Goal: Task Accomplishment & Management: Use online tool/utility

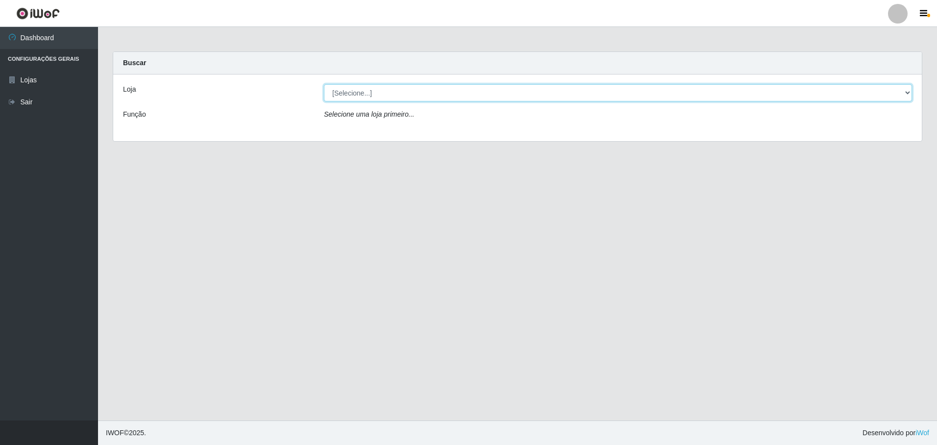
click at [909, 94] on select "[Selecione...] Extrabom - Loja 05 [GEOGRAPHIC_DATA]" at bounding box center [618, 92] width 588 height 17
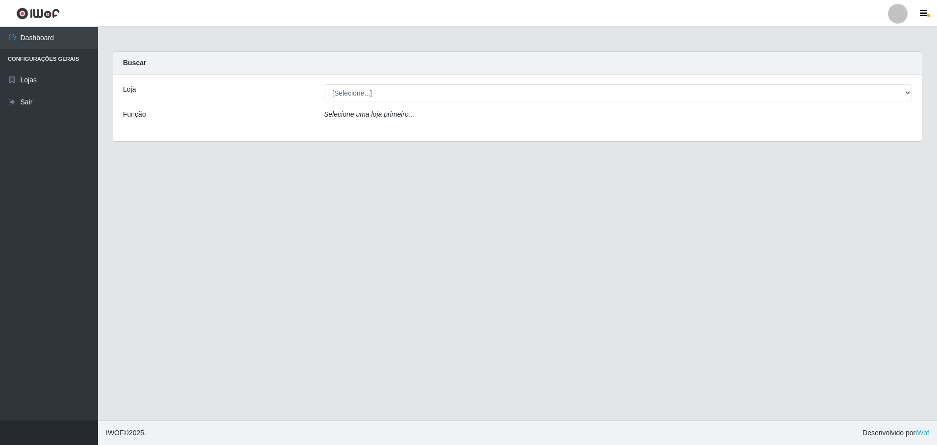
click at [386, 134] on div "Loja [Selecione...] Extrabom - Loja 05 [GEOGRAPHIC_DATA] Função Selecione uma l…" at bounding box center [517, 108] width 809 height 67
click at [913, 94] on div "[Selecione...] Extrabom - Loja 05 [GEOGRAPHIC_DATA]" at bounding box center [618, 92] width 603 height 17
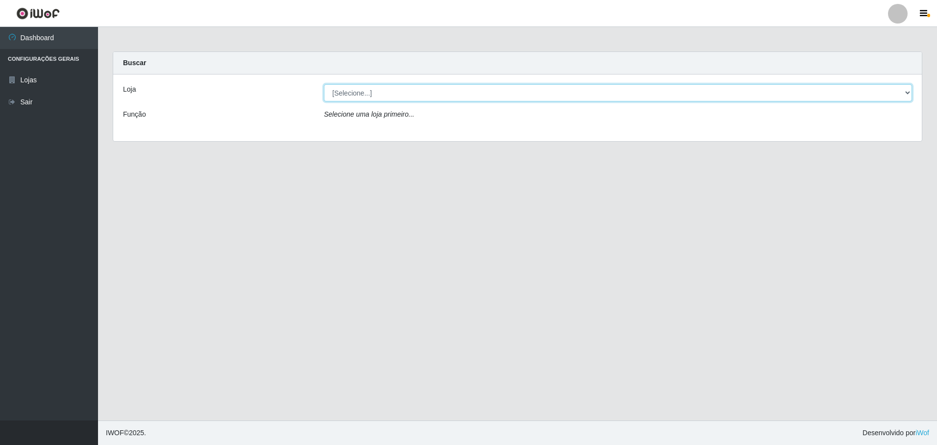
click at [908, 92] on select "[Selecione...] Extrabom - Loja 05 [GEOGRAPHIC_DATA]" at bounding box center [618, 92] width 588 height 17
select select "494"
click at [324, 84] on select "[Selecione...] Extrabom - Loja 05 [GEOGRAPHIC_DATA]" at bounding box center [618, 92] width 588 height 17
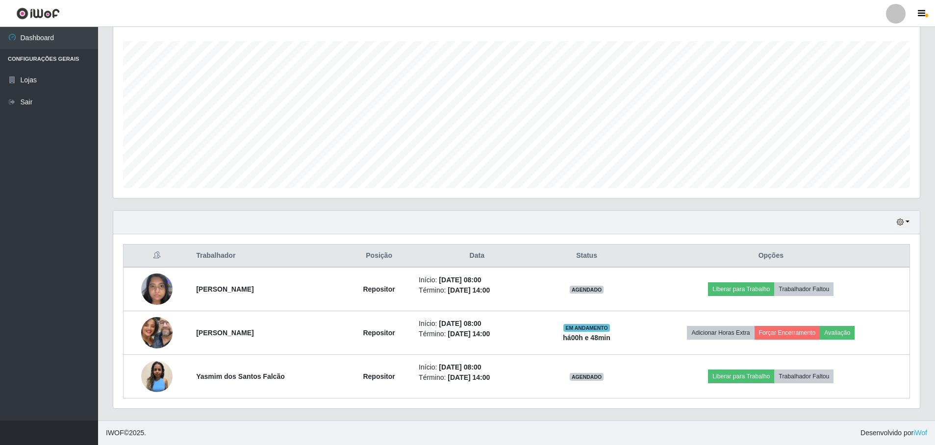
scroll to position [203, 806]
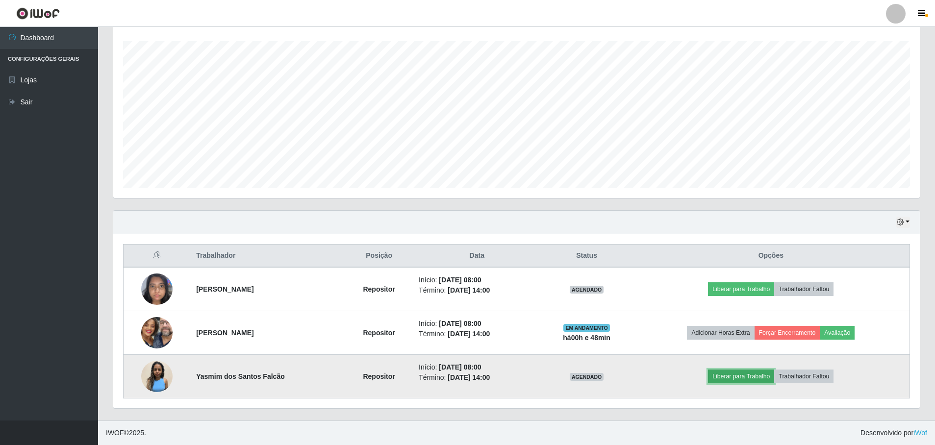
click at [755, 377] on button "Liberar para Trabalho" at bounding box center [741, 377] width 66 height 14
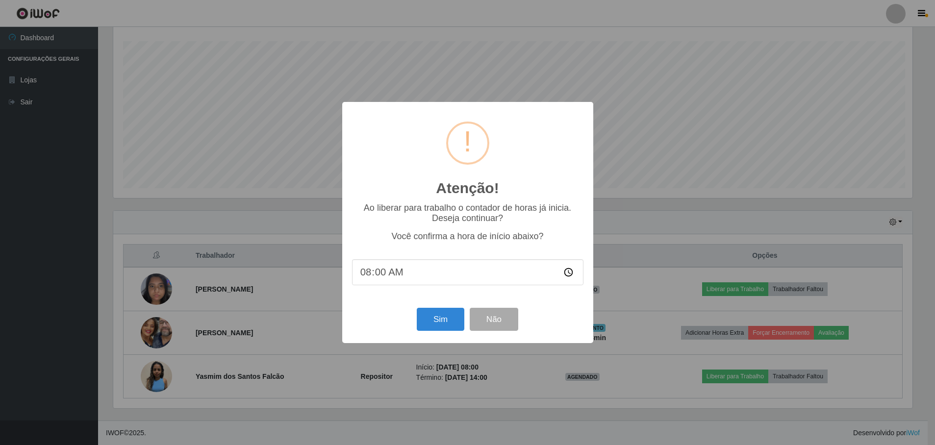
scroll to position [203, 801]
click at [441, 323] on button "Sim" at bounding box center [442, 319] width 48 height 23
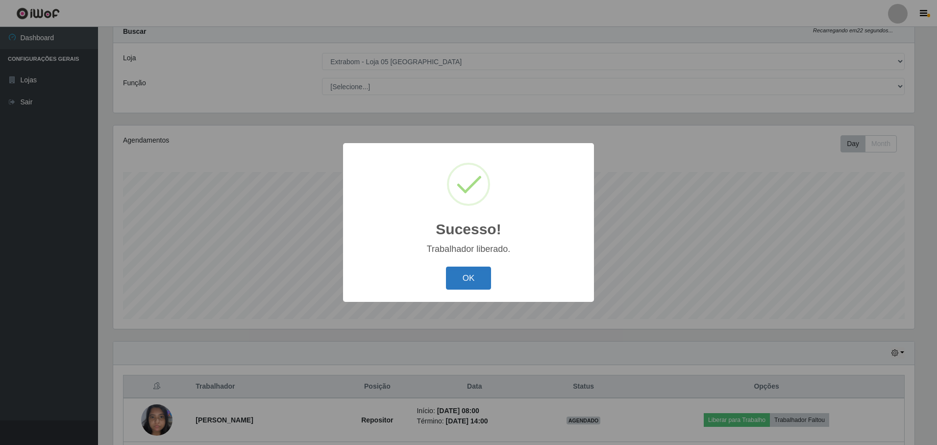
click at [463, 274] on button "OK" at bounding box center [469, 278] width 46 height 23
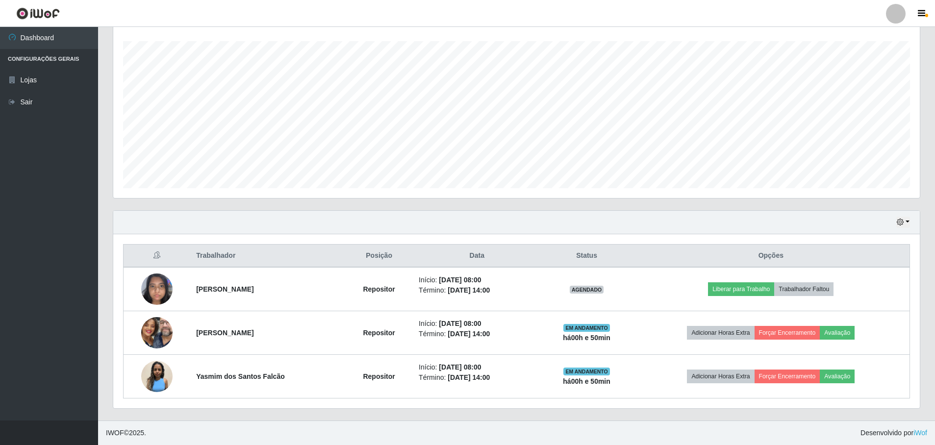
scroll to position [0, 0]
